Goal: Task Accomplishment & Management: Use online tool/utility

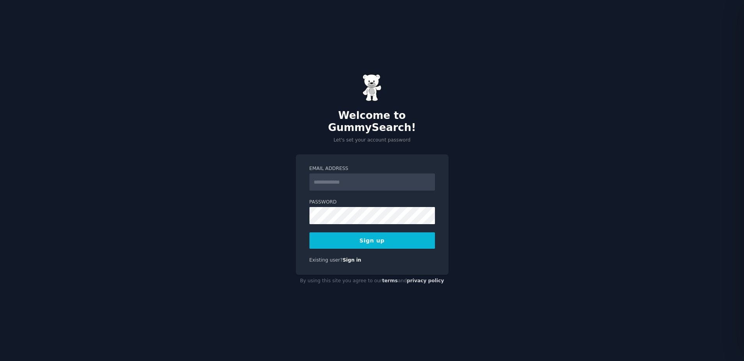
click at [370, 175] on input "Email Address" at bounding box center [371, 181] width 125 height 17
type input "**********"
click at [388, 235] on button "Sign up" at bounding box center [371, 240] width 125 height 16
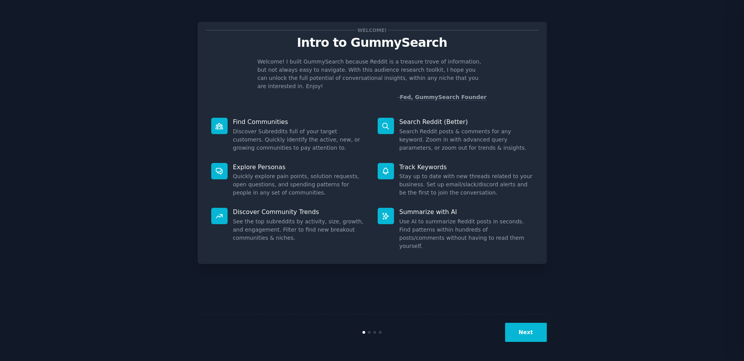
click at [621, 159] on div "Welcome! Intro to GummySearch Welcome! I built GummySearch because Reddit is a …" at bounding box center [372, 180] width 722 height 339
click at [526, 334] on button "Next" at bounding box center [526, 332] width 42 height 19
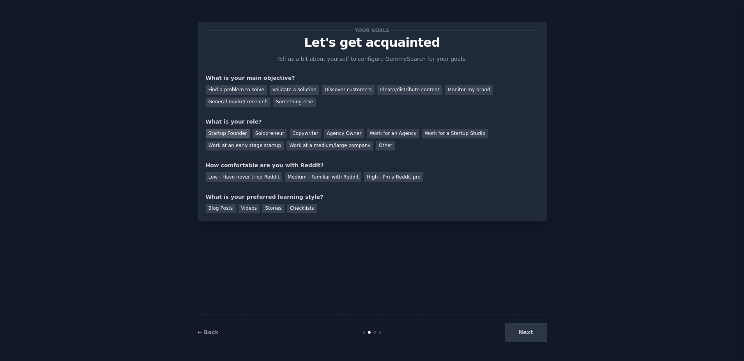
click at [228, 132] on div "Startup Founder" at bounding box center [228, 134] width 44 height 10
click at [258, 176] on div "Low - Have never tried Reddit" at bounding box center [244, 177] width 76 height 10
click at [236, 89] on div "Find a problem to solve" at bounding box center [236, 90] width 61 height 10
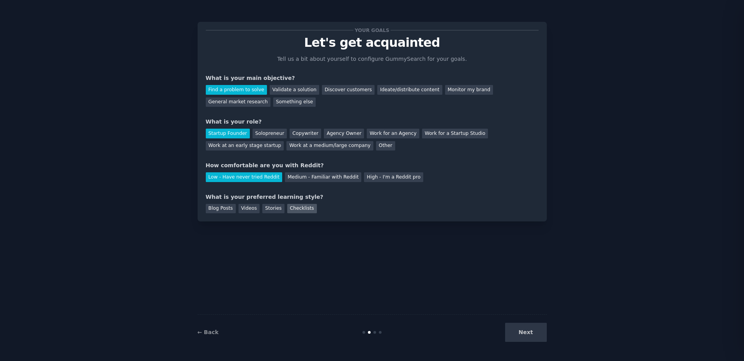
click at [295, 208] on div "Checklists" at bounding box center [302, 209] width 30 height 10
click at [530, 333] on button "Next" at bounding box center [526, 332] width 42 height 19
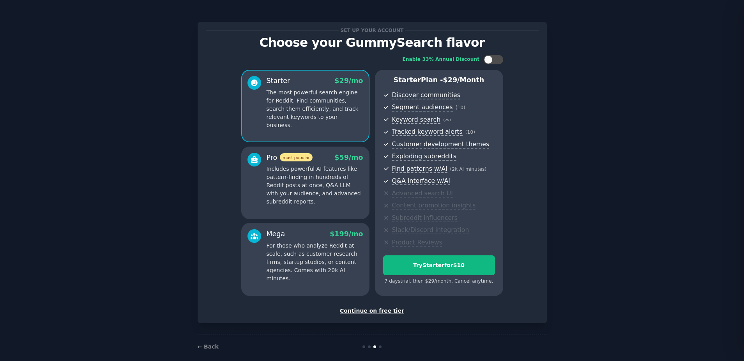
click at [381, 309] on div "Continue on free tier" at bounding box center [372, 311] width 333 height 8
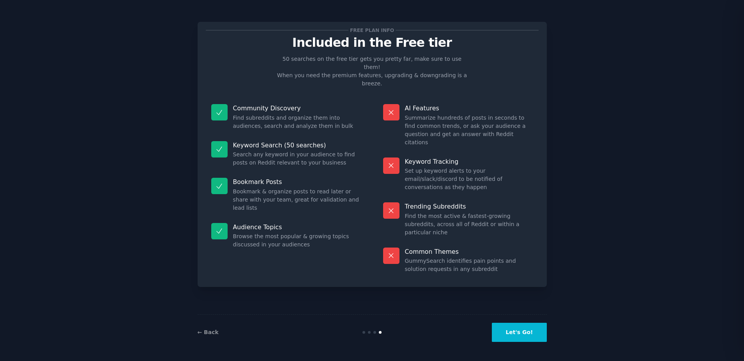
click at [525, 330] on button "Let's Go!" at bounding box center [519, 332] width 55 height 19
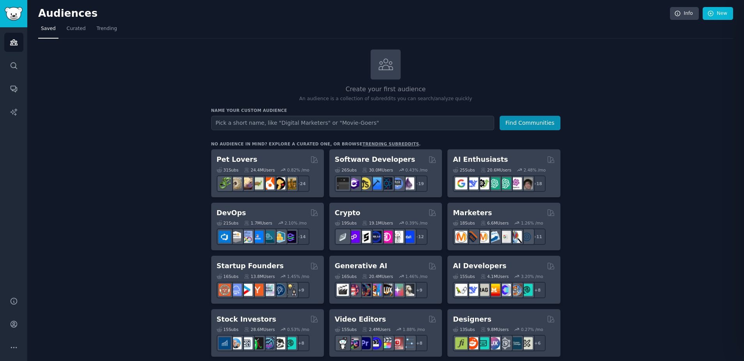
click at [272, 121] on input "text" at bounding box center [352, 123] width 283 height 14
type input "e"
click at [518, 122] on button "Find Communities" at bounding box center [529, 123] width 61 height 14
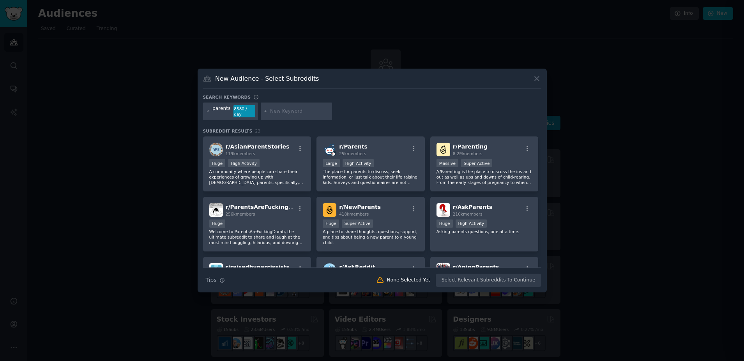
click at [539, 76] on icon at bounding box center [536, 78] width 8 height 8
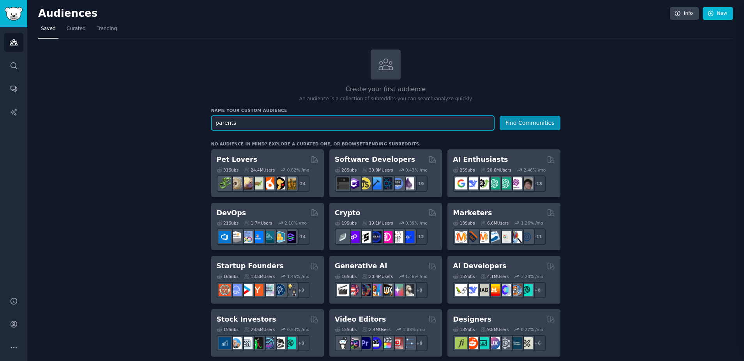
drag, startPoint x: 266, startPoint y: 127, endPoint x: 263, endPoint y: 123, distance: 5.0
click at [264, 125] on input "parents" at bounding box center [352, 123] width 283 height 14
drag, startPoint x: 260, startPoint y: 123, endPoint x: 192, endPoint y: 123, distance: 68.2
type input "business owners"
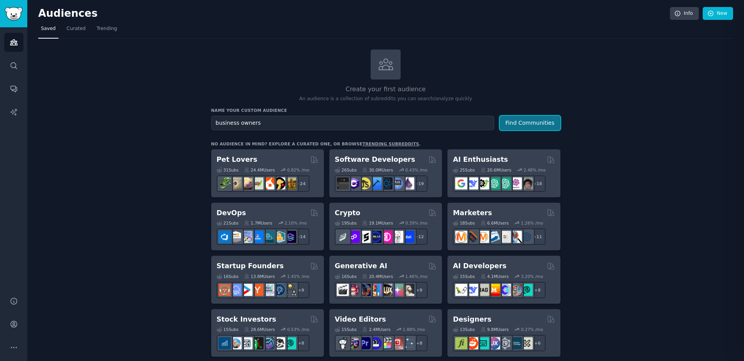
click at [534, 122] on button "Find Communities" at bounding box center [529, 123] width 61 height 14
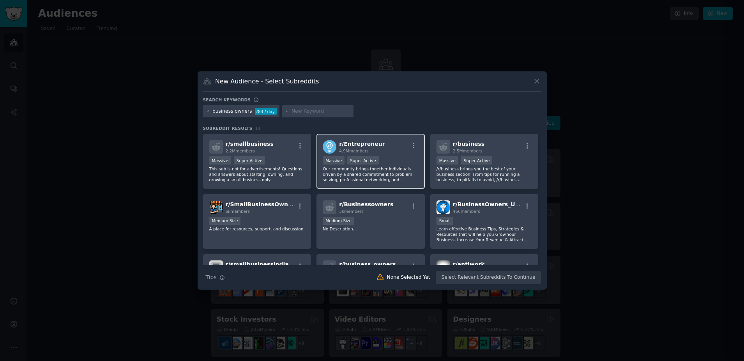
click at [371, 144] on span "r/ Entrepreneur" at bounding box center [362, 144] width 46 height 6
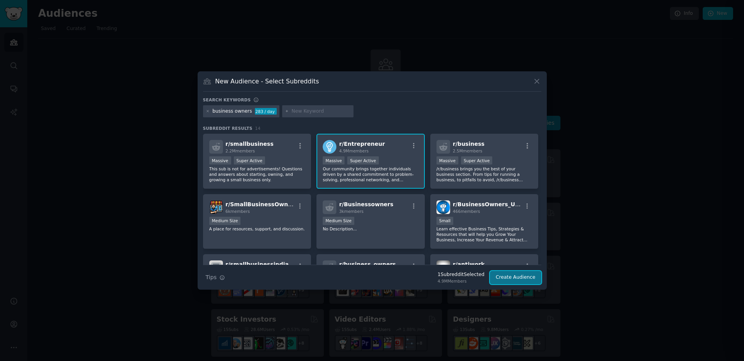
click at [517, 276] on button "Create Audience" at bounding box center [515, 277] width 51 height 13
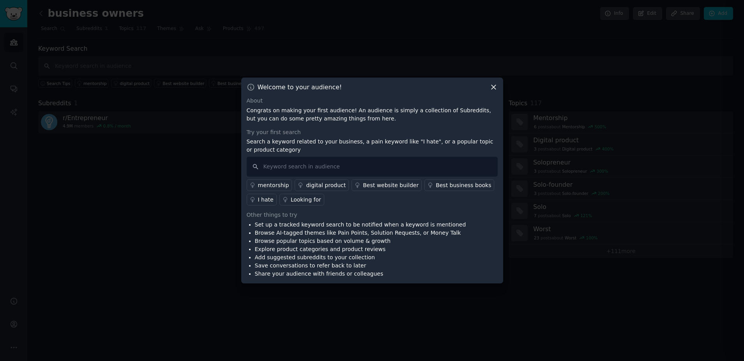
click at [159, 184] on div at bounding box center [372, 180] width 744 height 361
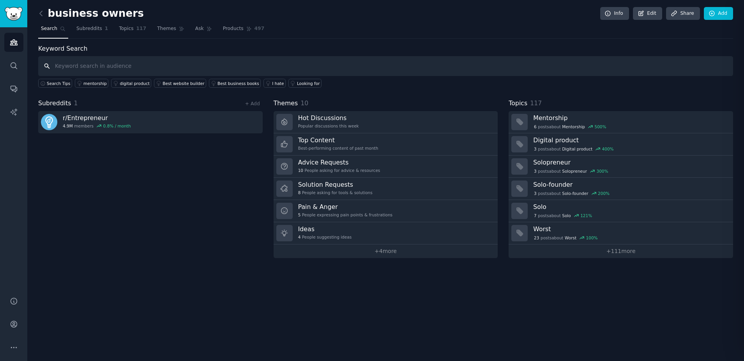
click at [81, 66] on input "text" at bounding box center [385, 66] width 694 height 20
type input "health"
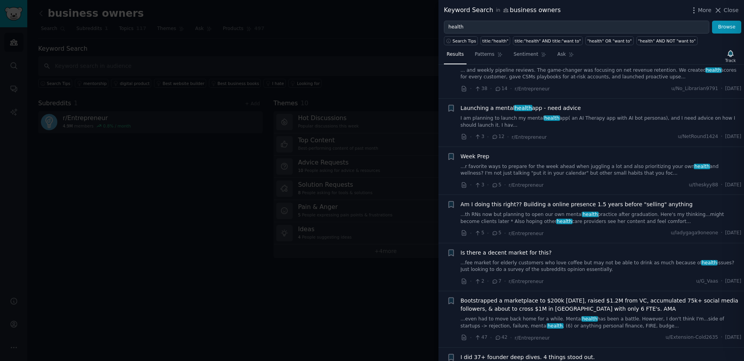
scroll to position [625, 0]
